Goal: Task Accomplishment & Management: Contribute content

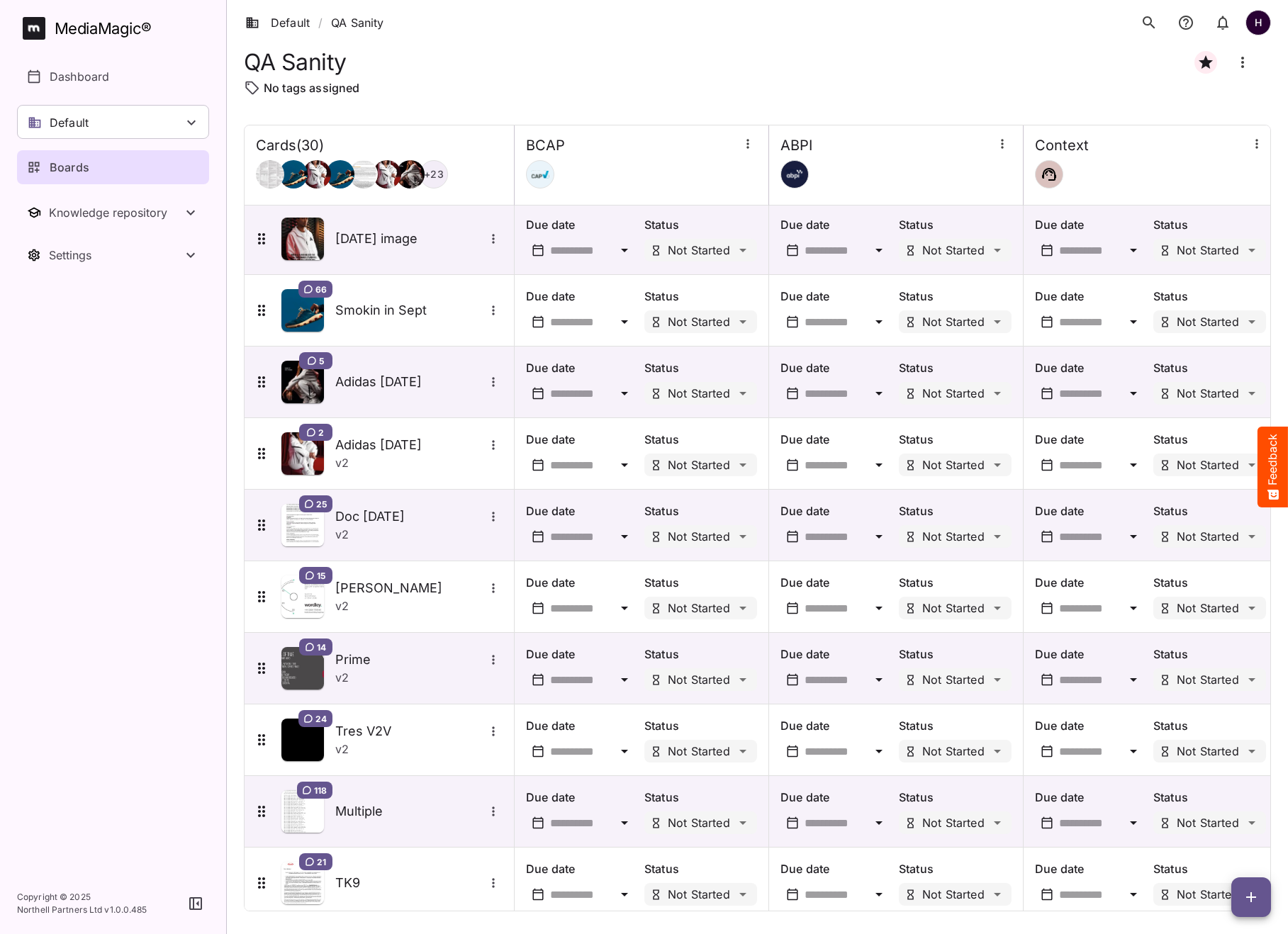
scroll to position [1454, 0]
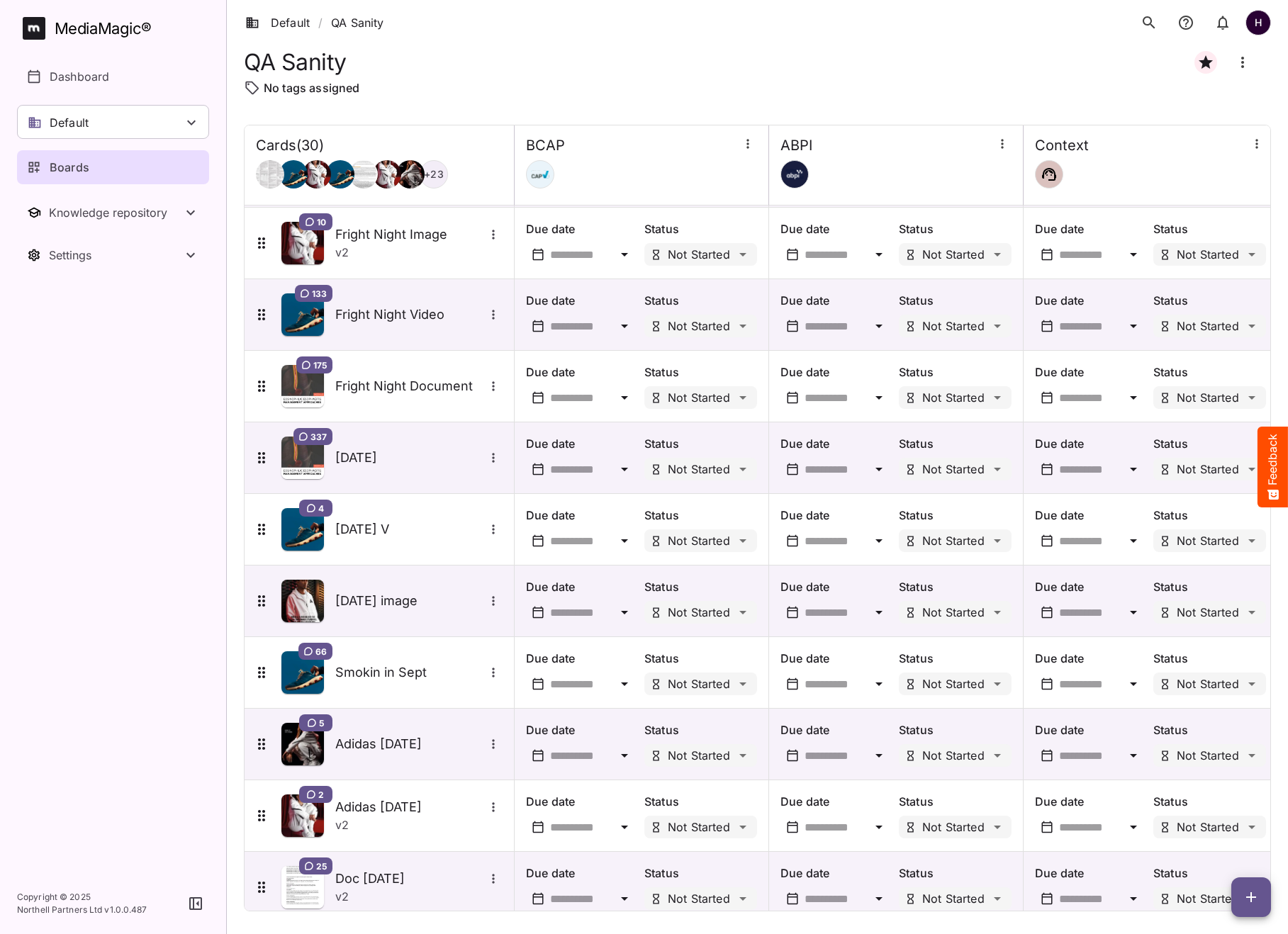
scroll to position [1454, 0]
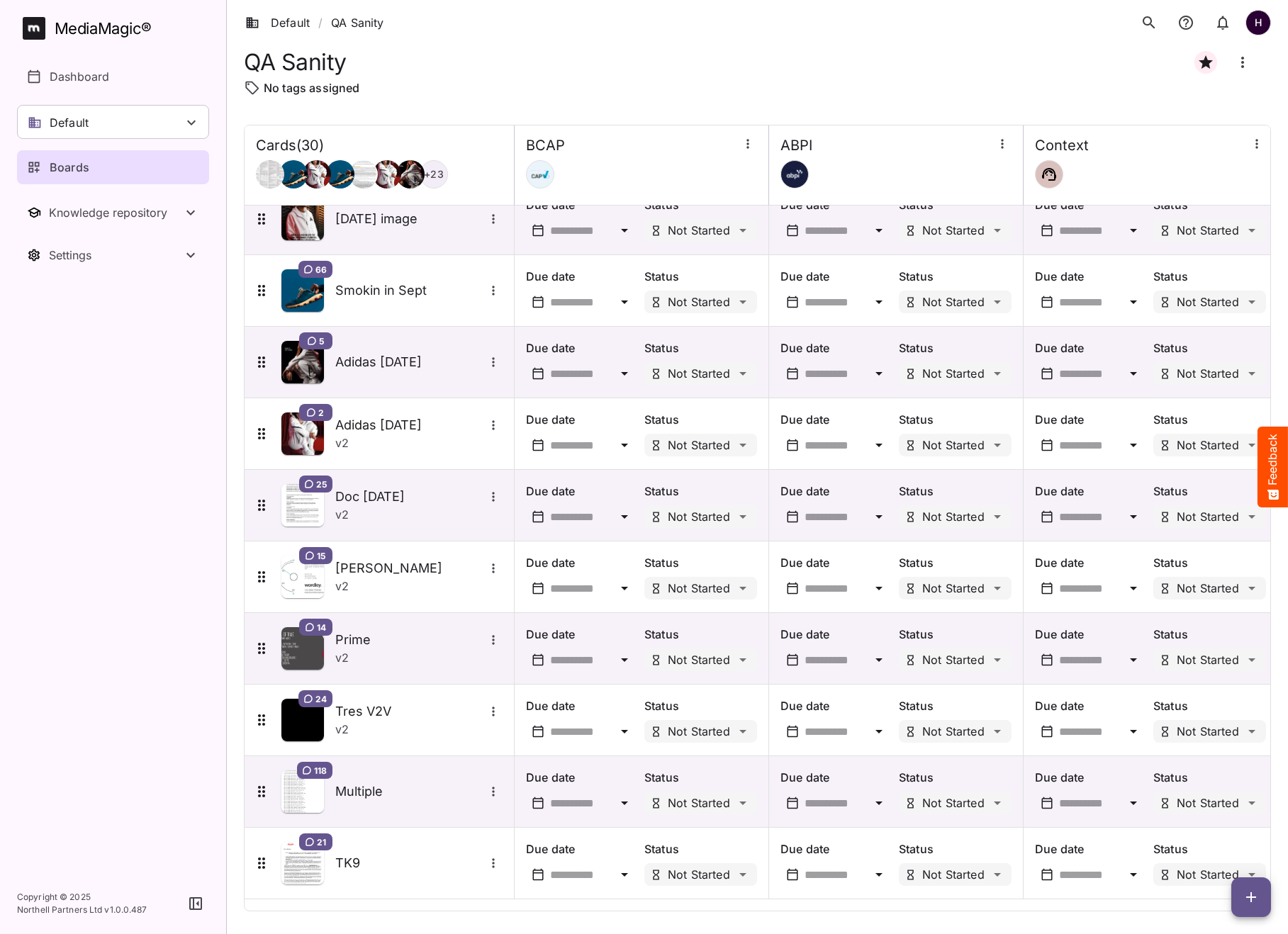
click at [1243, 890] on icon "button" at bounding box center [1251, 897] width 17 height 17
click at [1236, 815] on div "Add new card" at bounding box center [1215, 806] width 87 height 28
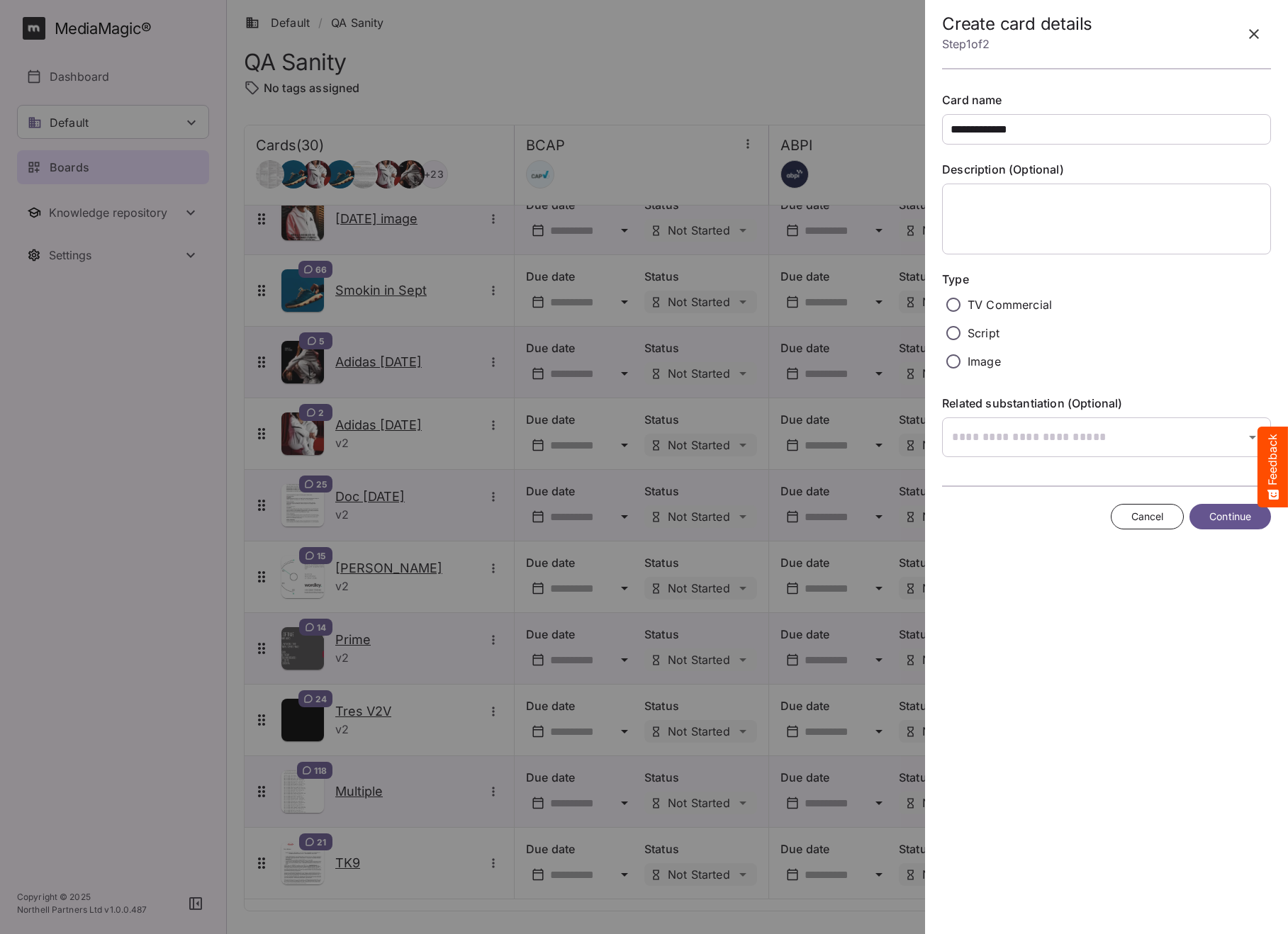
type input "**********"
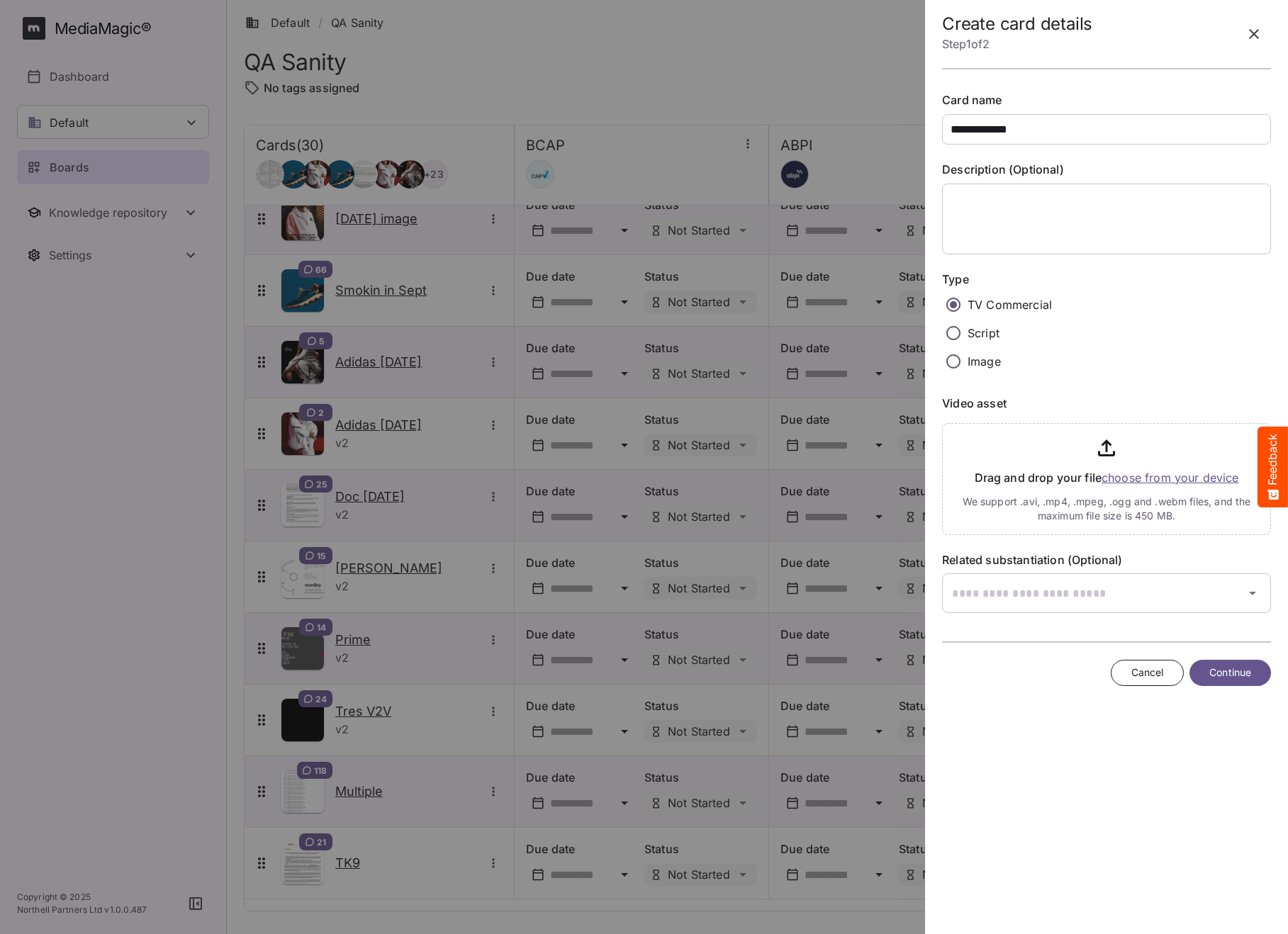
click at [1145, 481] on input "file" at bounding box center [1105, 476] width 328 height 118
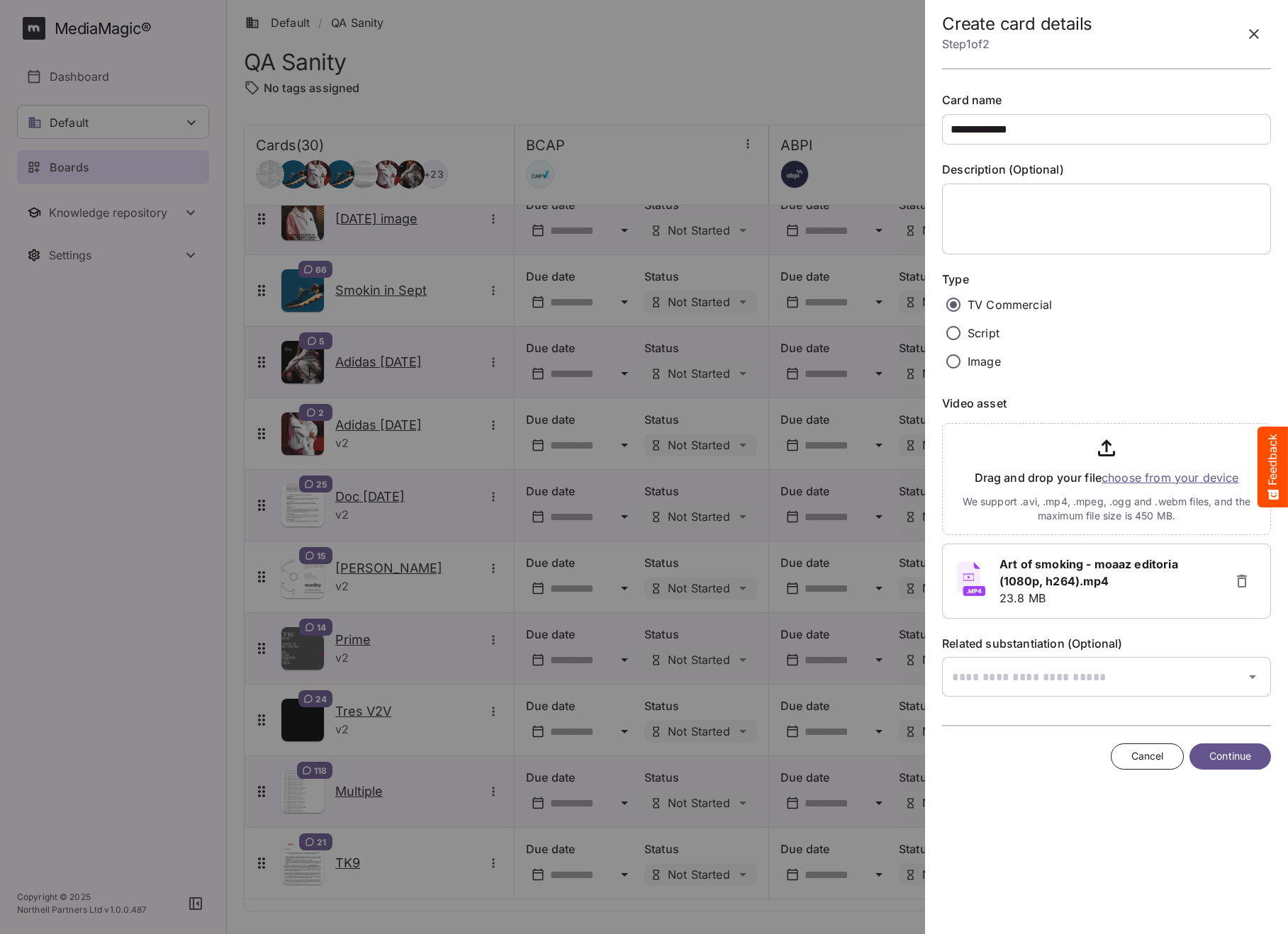
click at [1223, 757] on span "Continue" at bounding box center [1230, 756] width 42 height 18
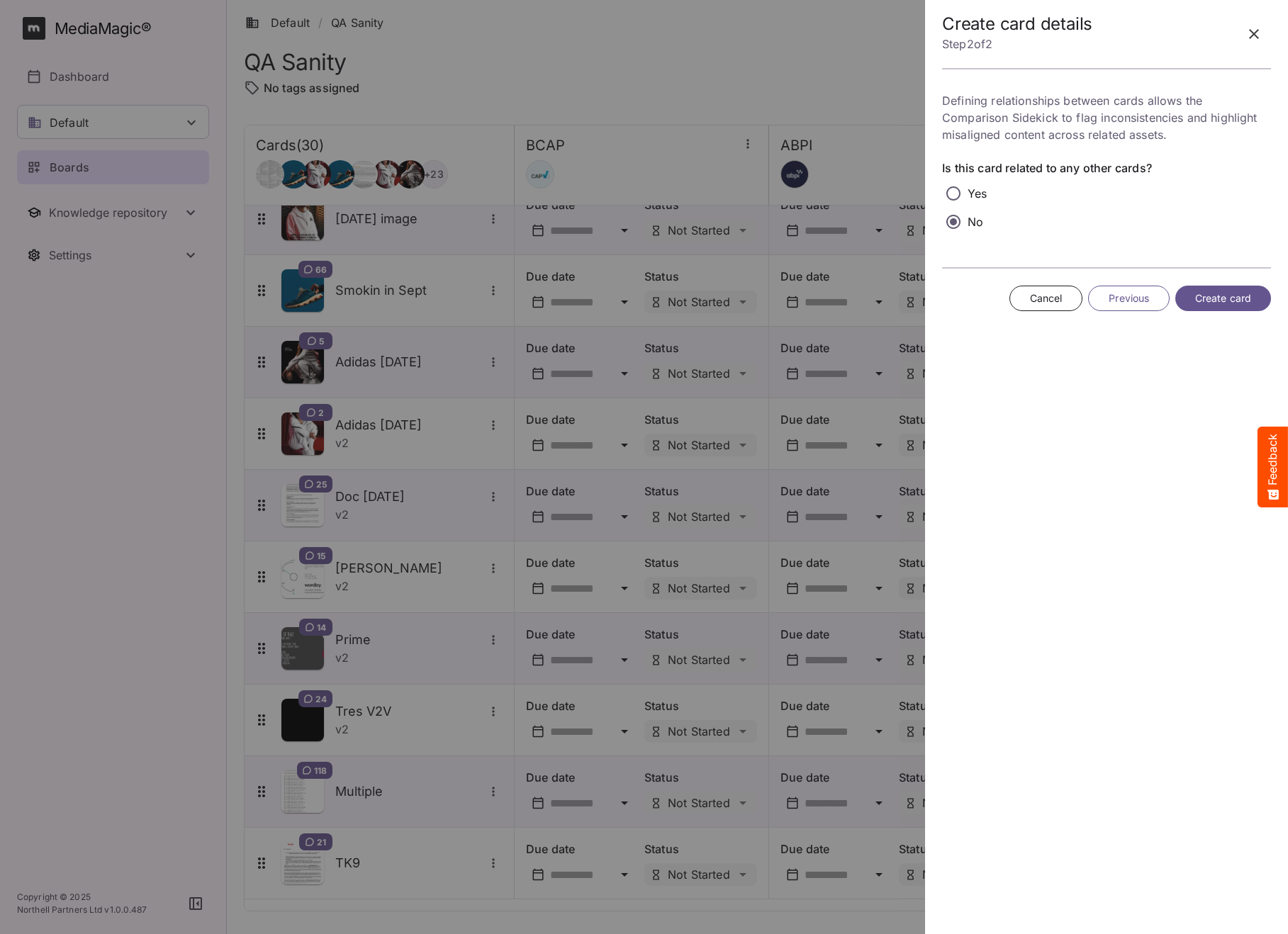
click at [1217, 293] on span "Create card" at bounding box center [1222, 298] width 56 height 18
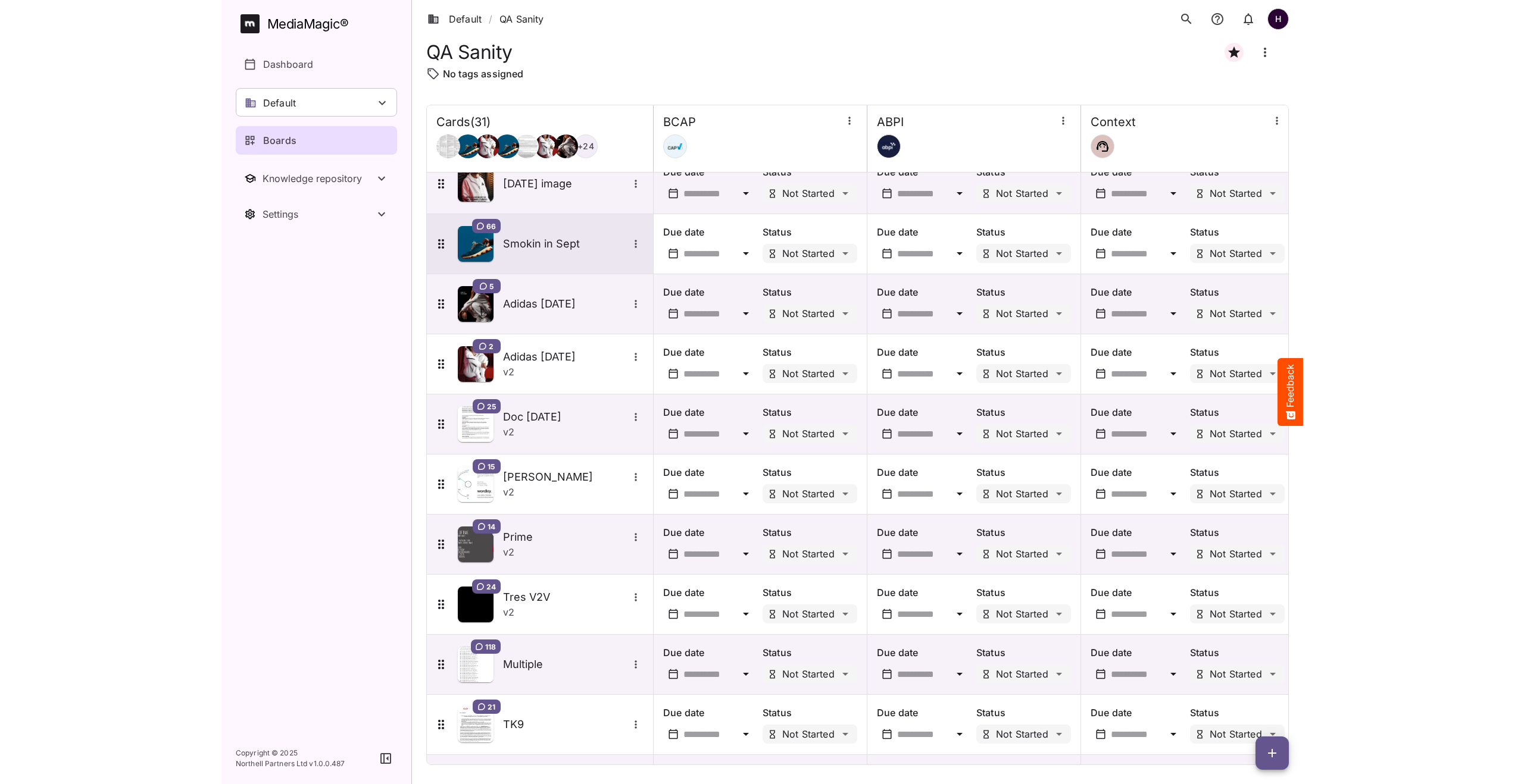
scroll to position [1280, 0]
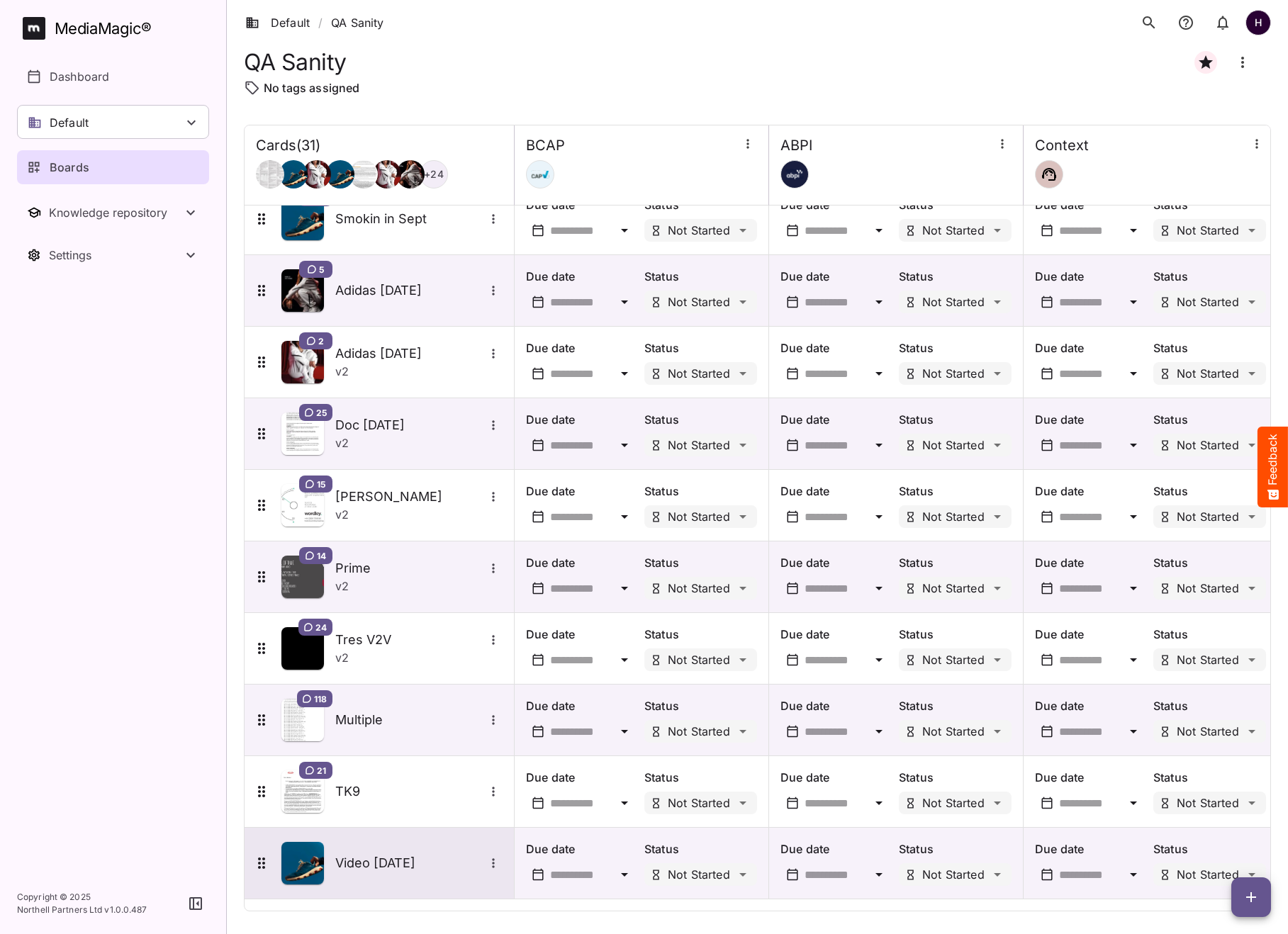
click at [378, 864] on h5 "Video 8th Oct" at bounding box center [410, 864] width 149 height 17
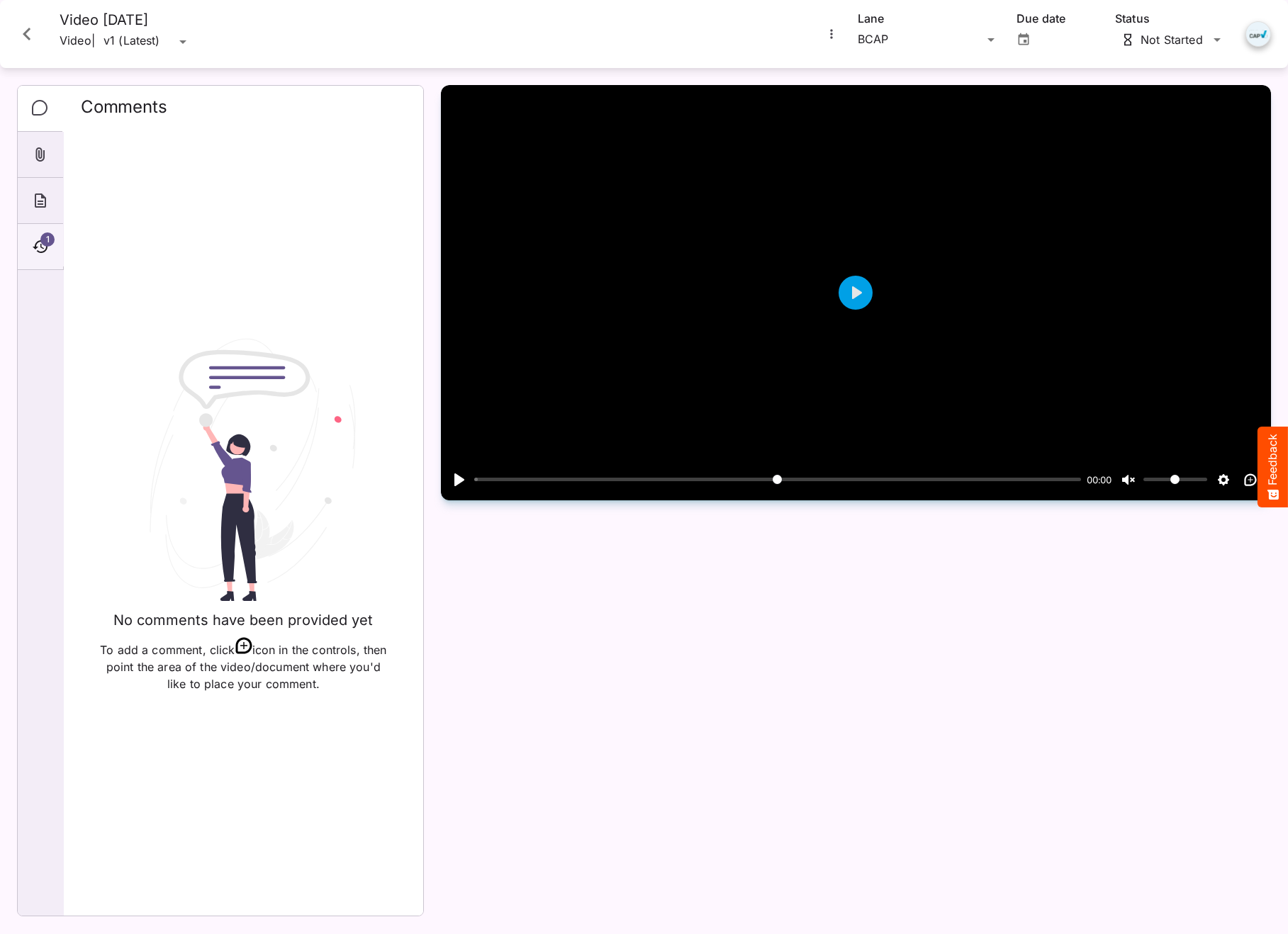
click at [39, 246] on icon "Timeline" at bounding box center [40, 247] width 17 height 17
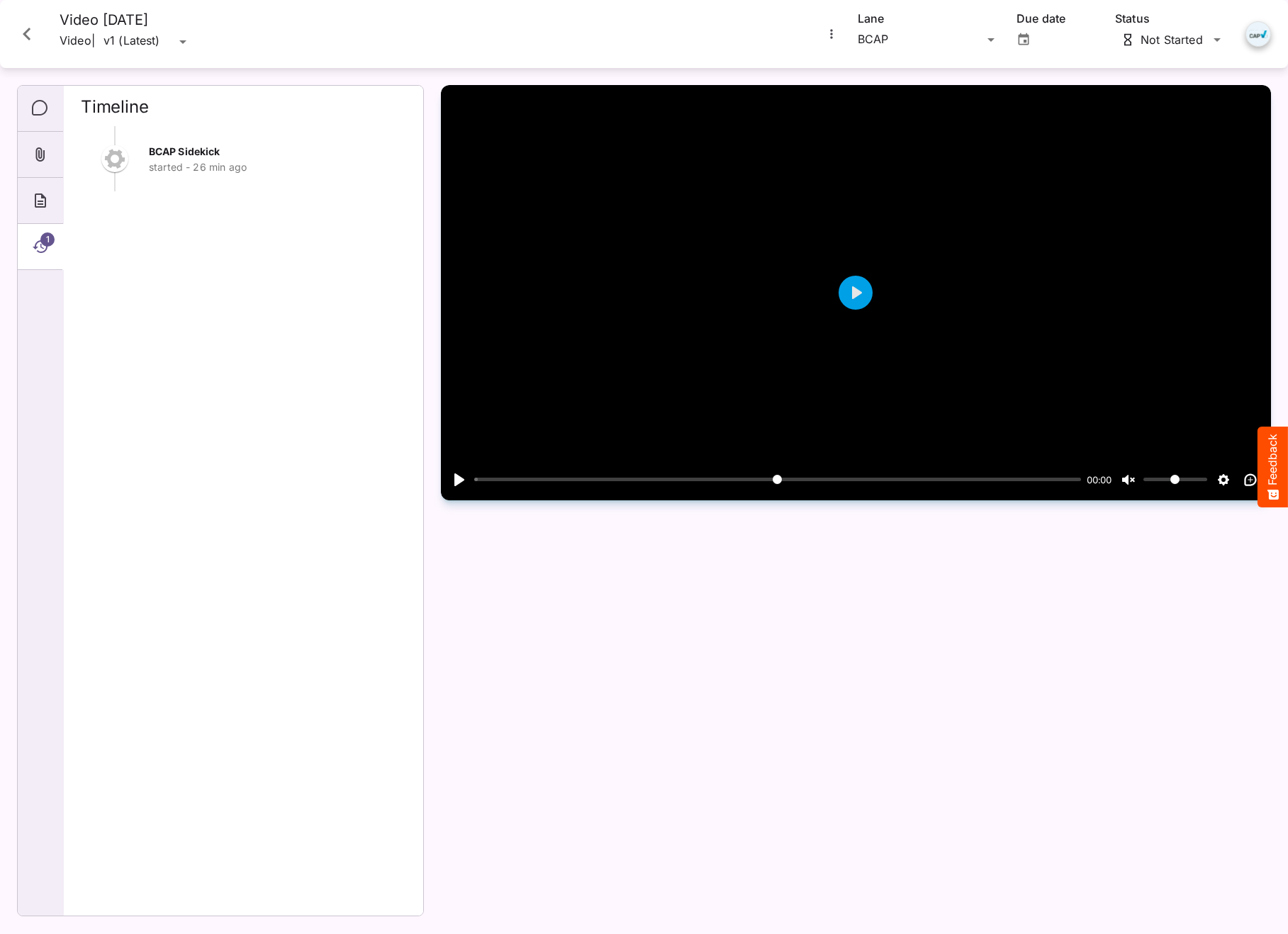
click at [39, 246] on icon "Timeline" at bounding box center [40, 247] width 17 height 17
click at [42, 104] on icon "Comments" at bounding box center [40, 109] width 17 height 17
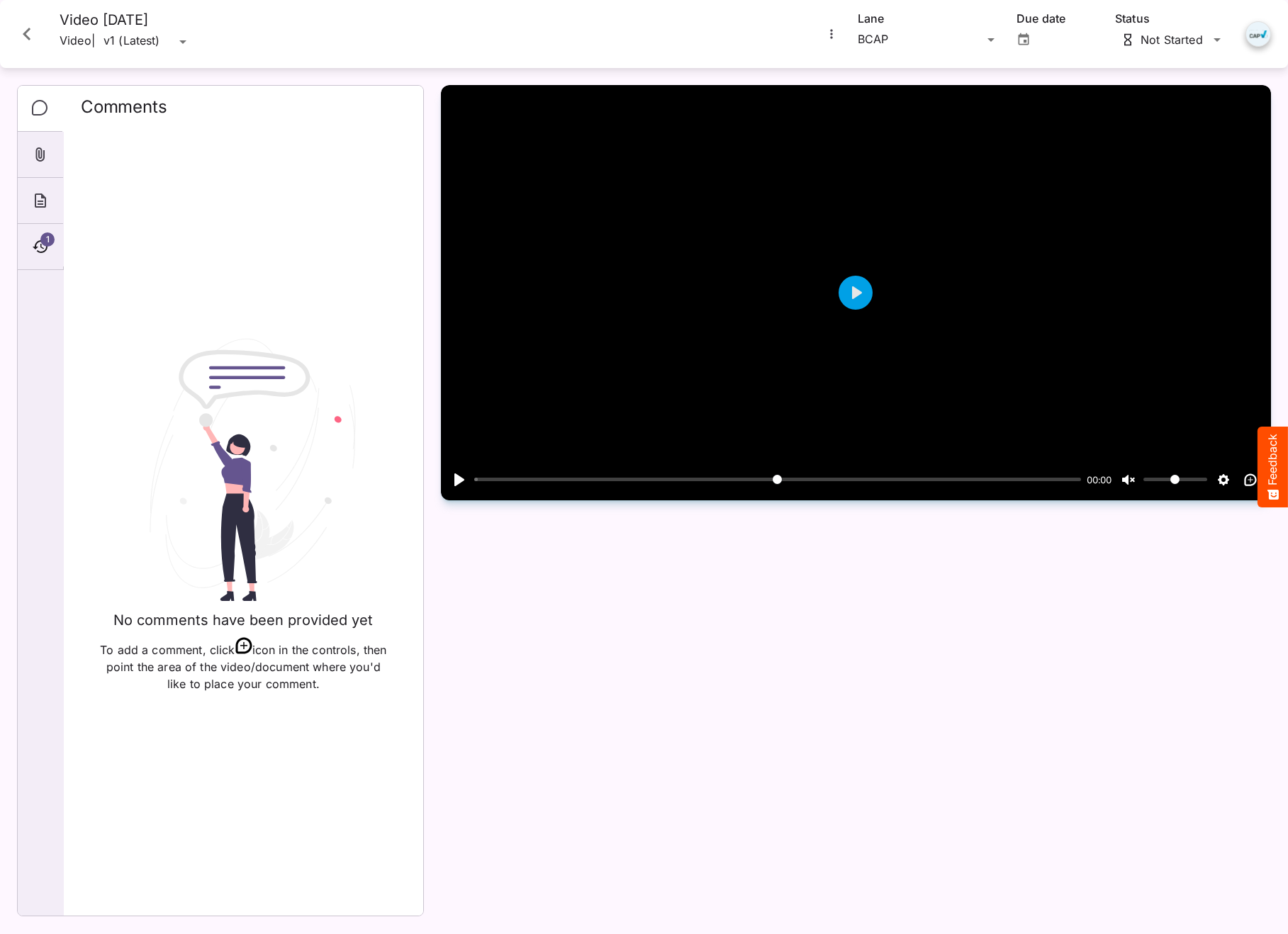
click at [24, 33] on icon "Close card" at bounding box center [26, 33] width 8 height 13
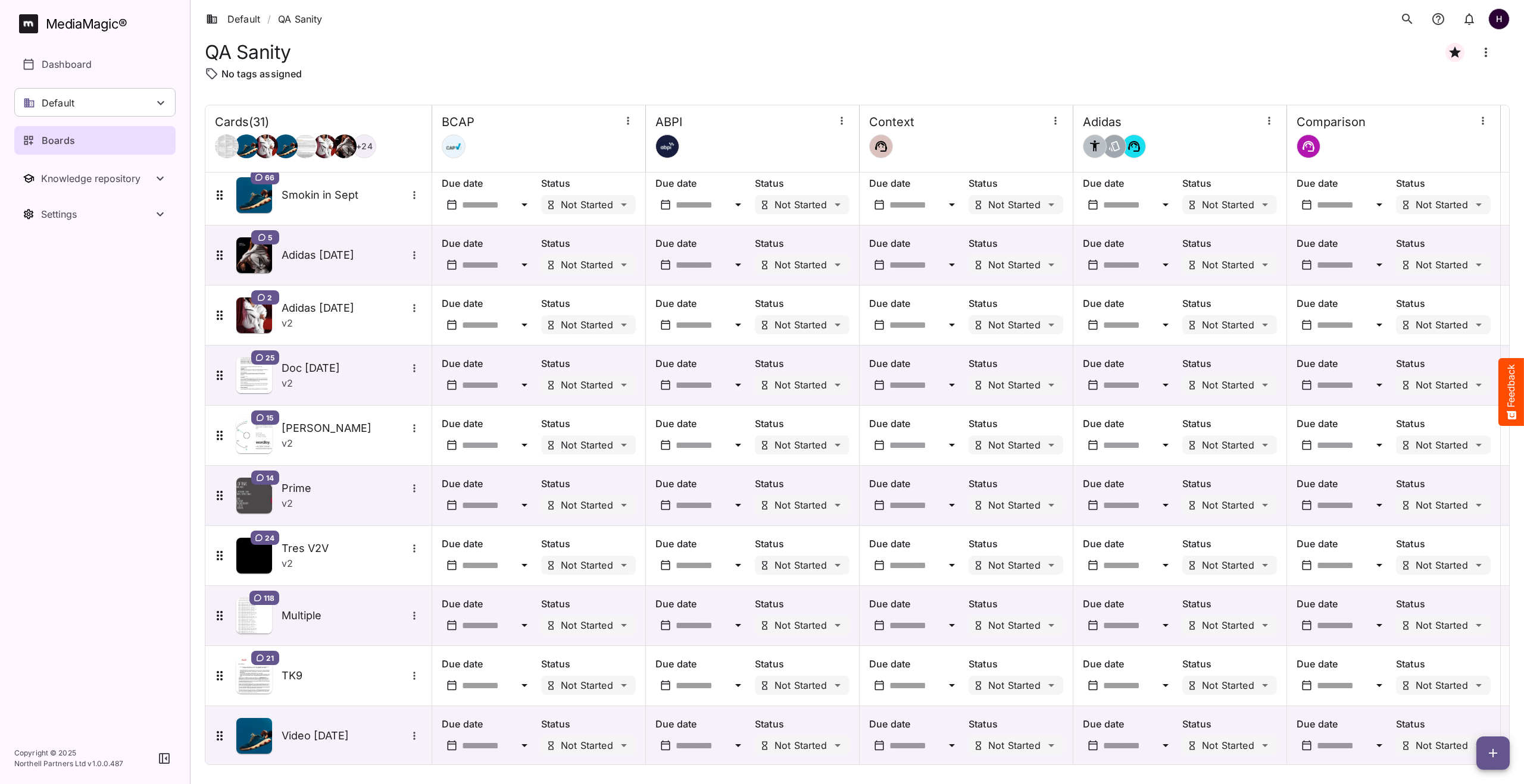
scroll to position [1280, 0]
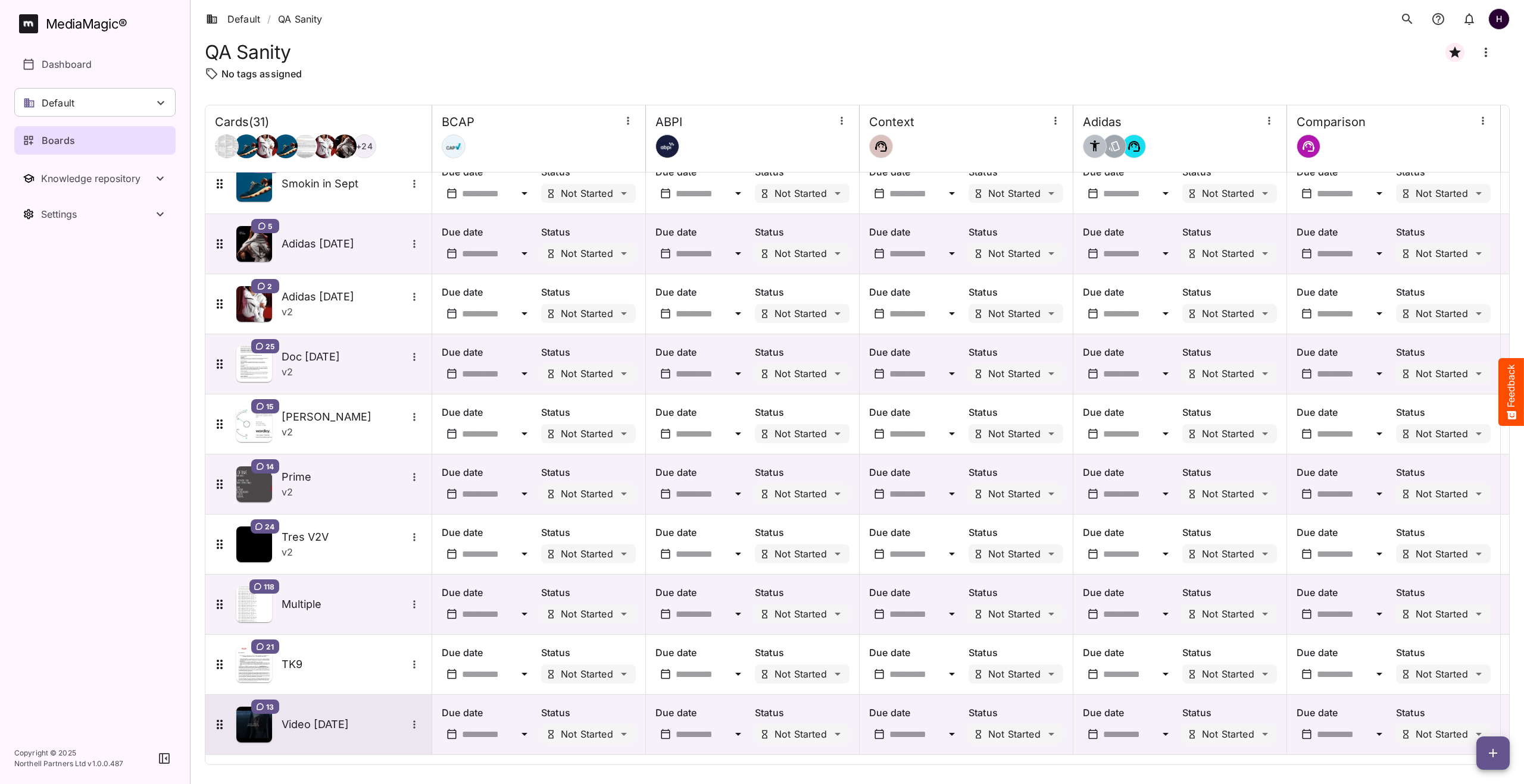
click at [331, 722] on h5 "Video 8th Oct" at bounding box center [344, 725] width 125 height 14
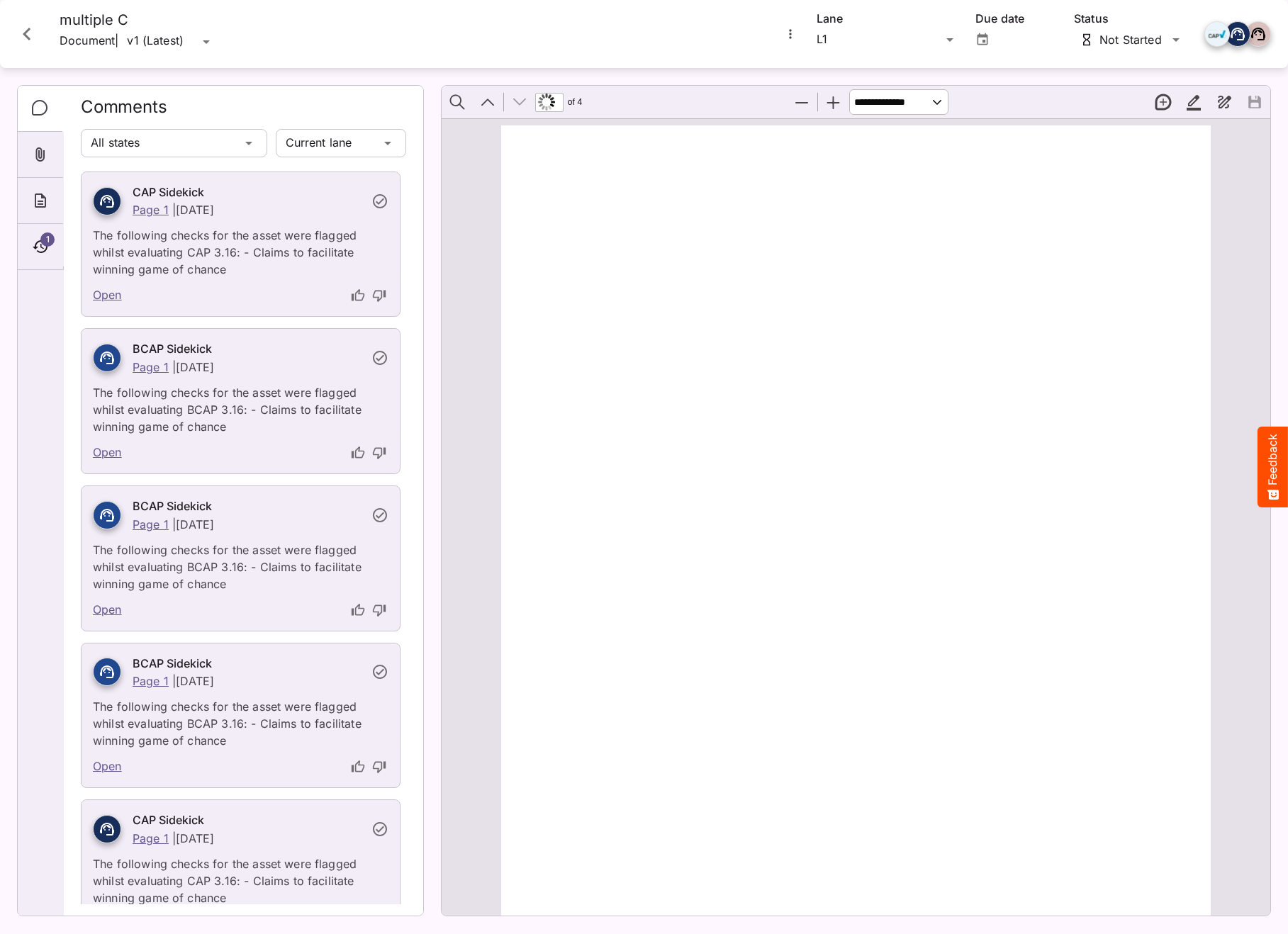
type input "*"
